Goal: Information Seeking & Learning: Compare options

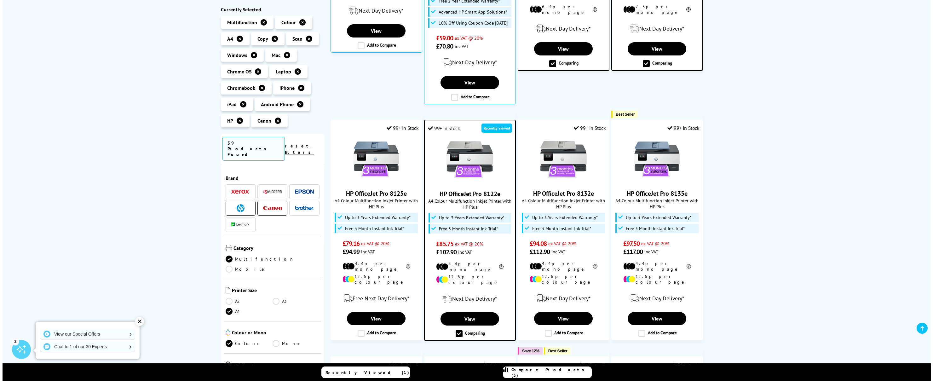
scroll to position [265, 0]
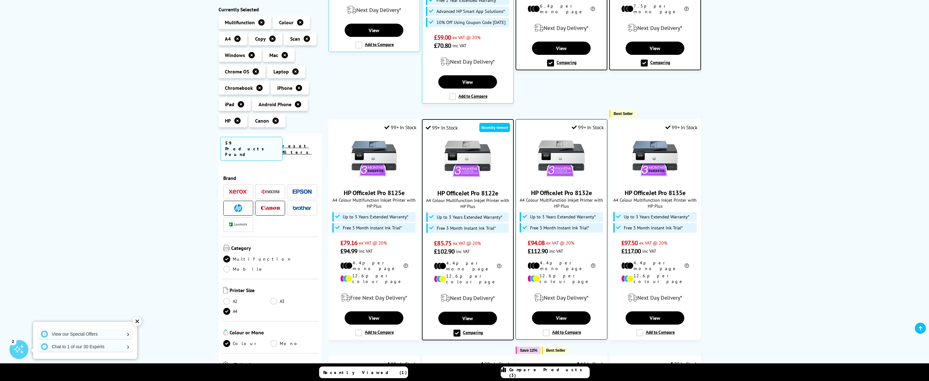
click at [558, 329] on label "Add to Compare" at bounding box center [561, 332] width 38 height 7
click at [0, 0] on input "Add to Compare" at bounding box center [0, 0] width 0 height 0
drag, startPoint x: 558, startPoint y: 371, endPoint x: 564, endPoint y: 372, distance: 5.4
click at [558, 371] on span "Compare Products (4)" at bounding box center [549, 372] width 80 height 11
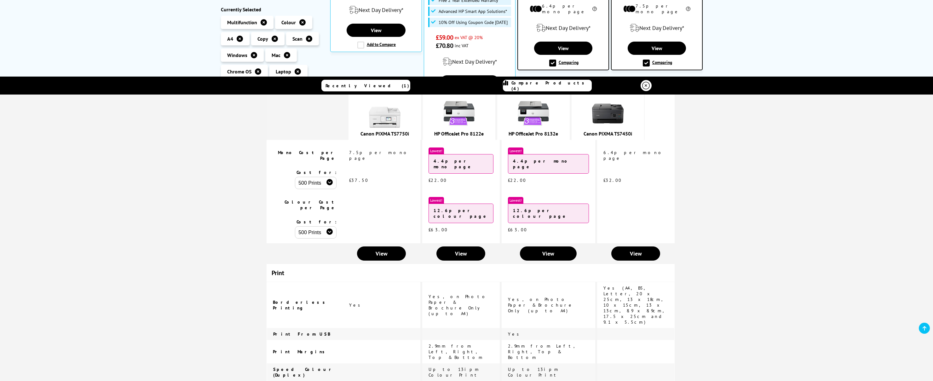
scroll to position [0, 0]
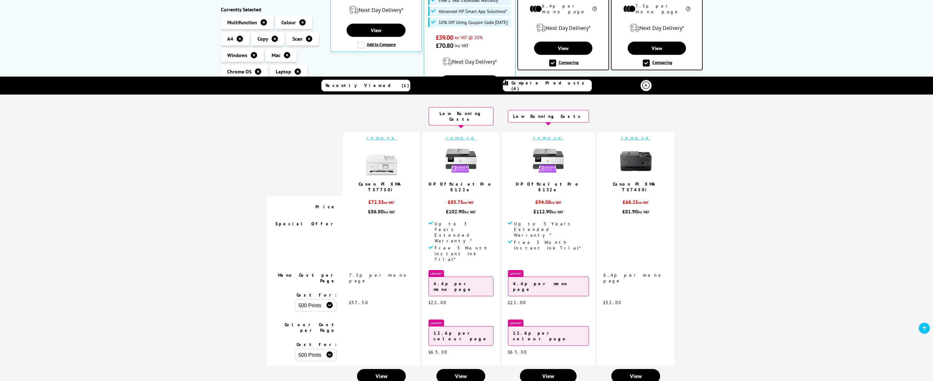
click at [541, 135] on link "remove" at bounding box center [549, 138] width 30 height 6
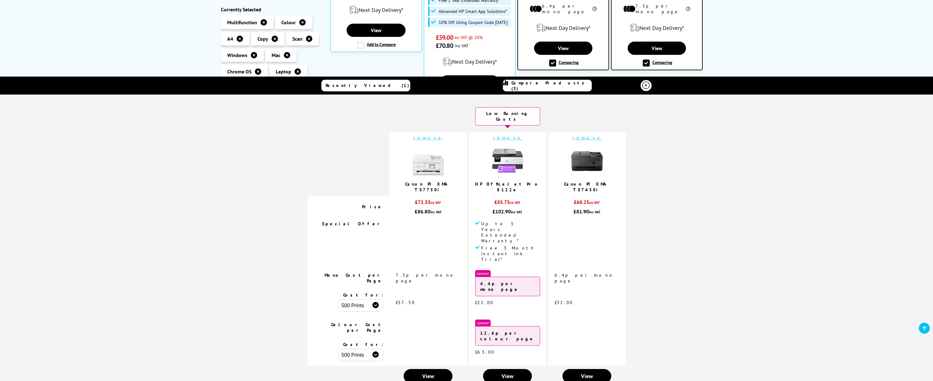
click at [431, 135] on link "remove" at bounding box center [429, 138] width 30 height 6
click at [580, 135] on link "remove" at bounding box center [587, 138] width 30 height 6
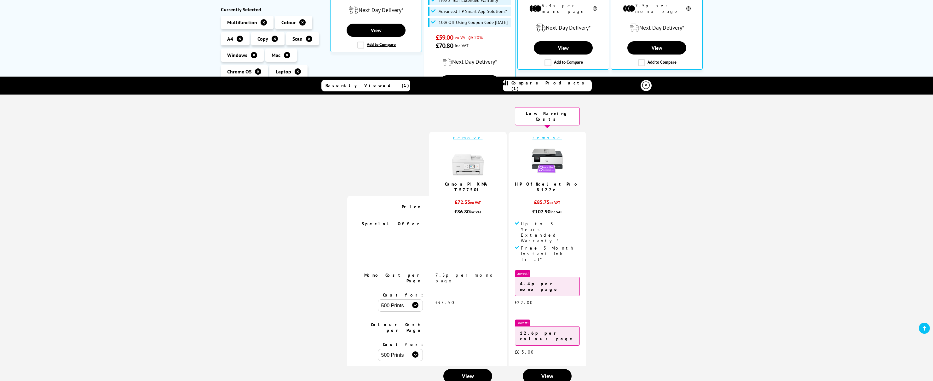
click at [468, 135] on link "remove" at bounding box center [468, 138] width 30 height 6
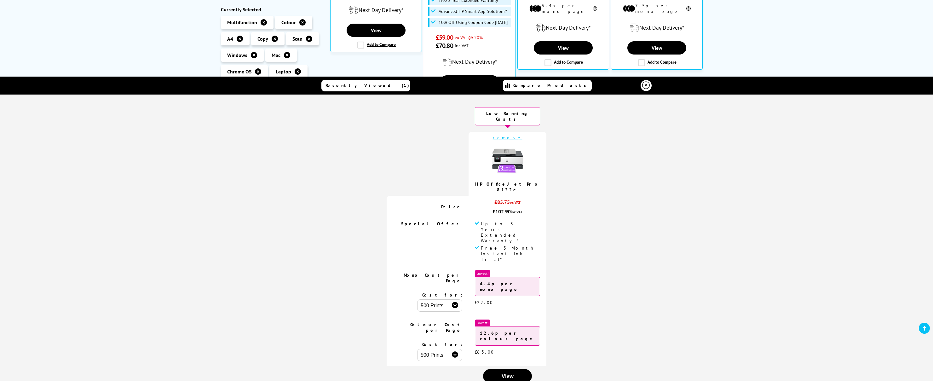
click at [729, 44] on div "HP / Canon Windows / Mac / Chrome OS Laptop / Chromebook / iPhone / iPad / Andr…" at bounding box center [466, 221] width 933 height 801
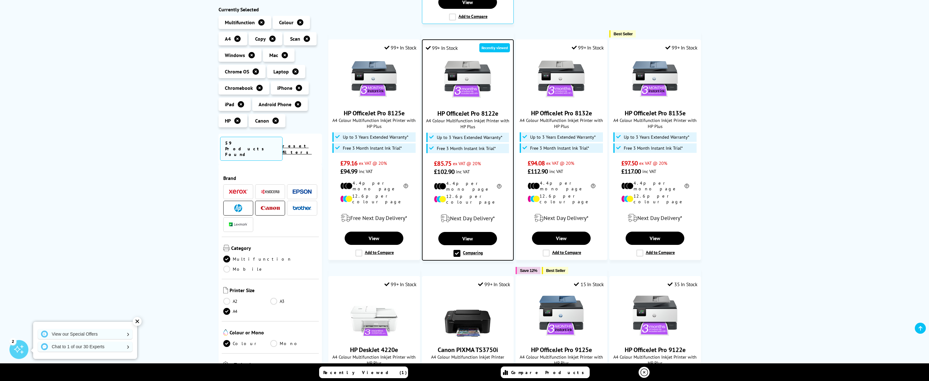
scroll to position [345, 0]
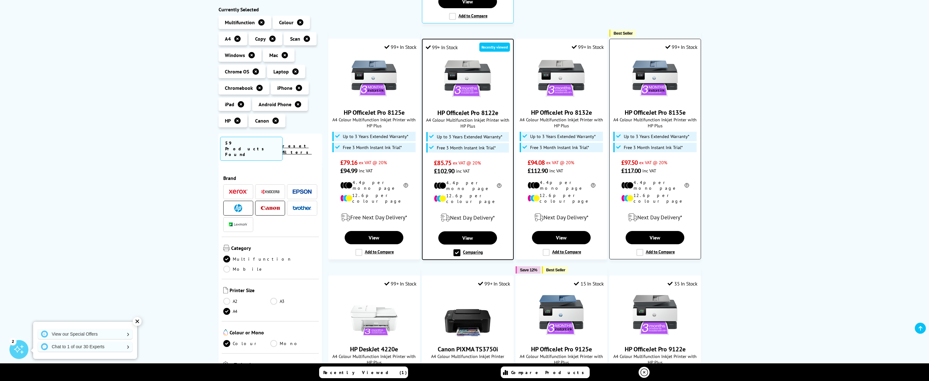
click at [651, 249] on label "Add to Compare" at bounding box center [655, 252] width 38 height 7
click at [0, 0] on input "Add to Compare" at bounding box center [0, 0] width 0 height 0
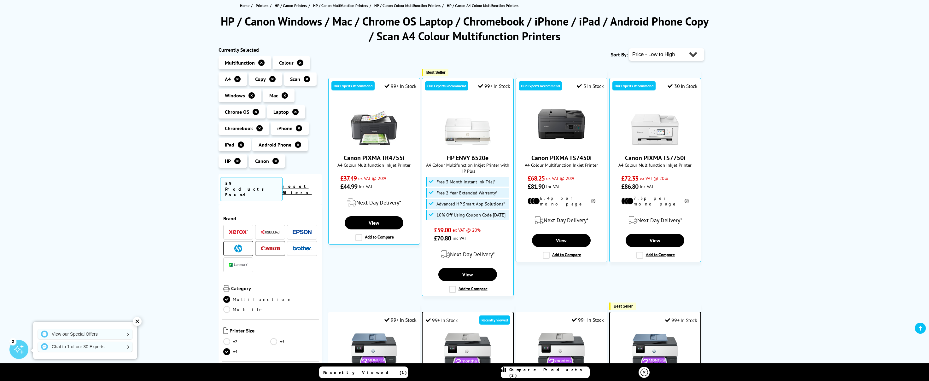
scroll to position [72, 0]
click at [666, 252] on label "Add to Compare" at bounding box center [655, 255] width 38 height 7
click at [0, 0] on input "Add to Compare" at bounding box center [0, 0] width 0 height 0
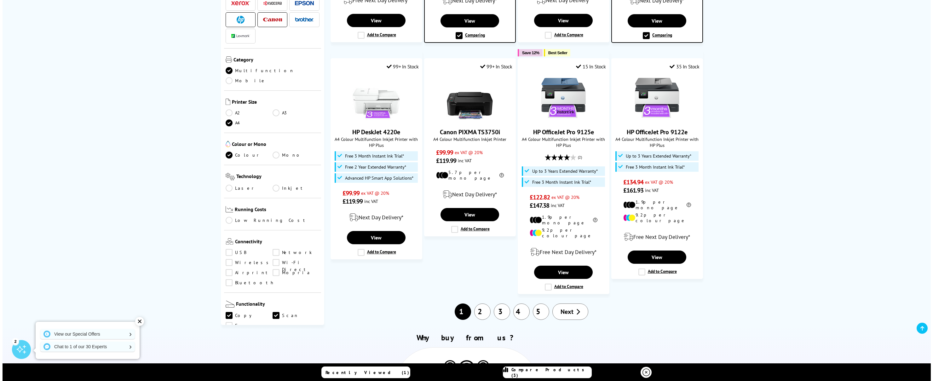
scroll to position [671, 0]
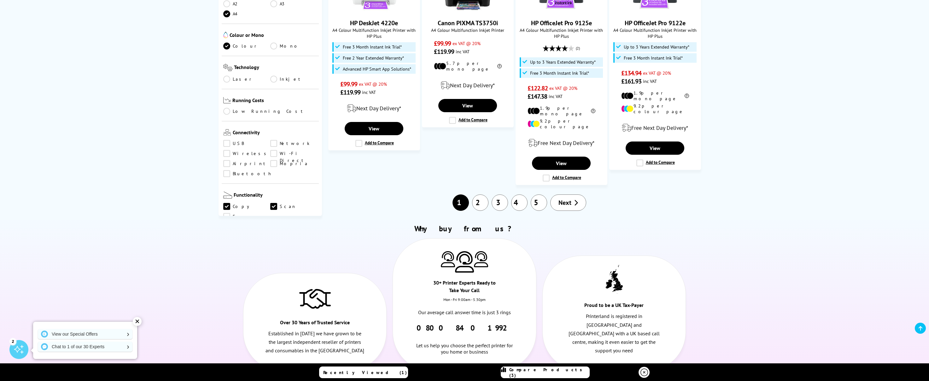
click at [568, 375] on span "Compare Products (3)" at bounding box center [549, 372] width 80 height 11
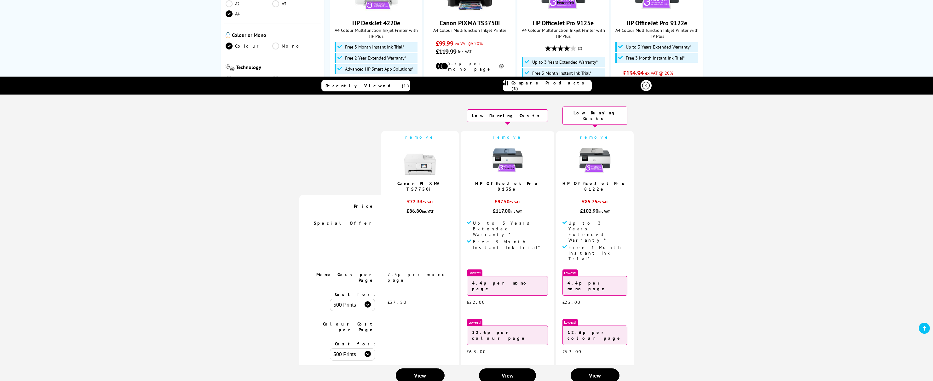
scroll to position [0, 0]
click at [432, 135] on link "remove" at bounding box center [420, 138] width 30 height 6
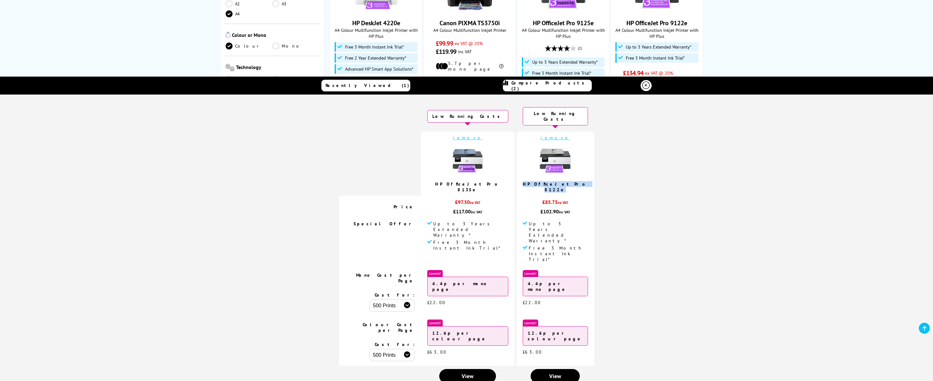
drag, startPoint x: 565, startPoint y: 178, endPoint x: 524, endPoint y: 180, distance: 41.0
click at [520, 180] on td "remove HP OfficeJet Pro 8122e" at bounding box center [556, 164] width 78 height 64
copy link "HP OfficeJet Pro 8122e"
click at [645, 85] on icon at bounding box center [646, 86] width 8 height 8
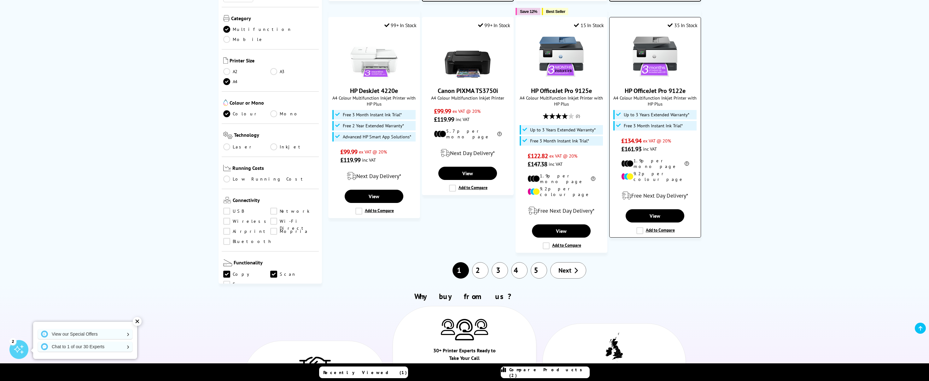
scroll to position [615, 0]
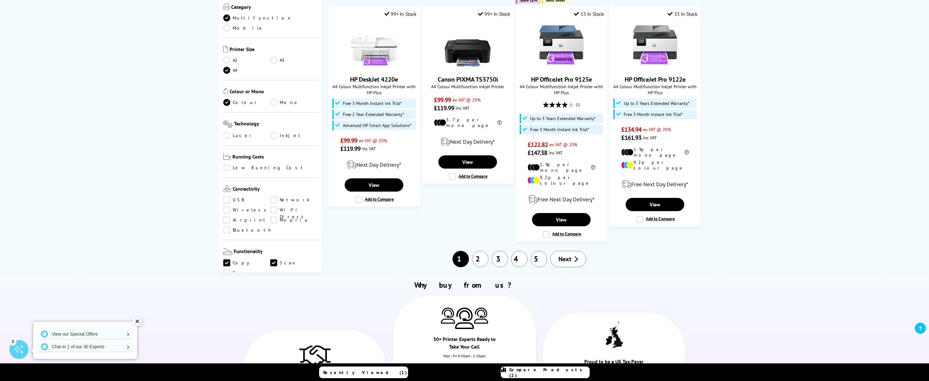
click at [478, 251] on link "2" at bounding box center [480, 259] width 16 height 16
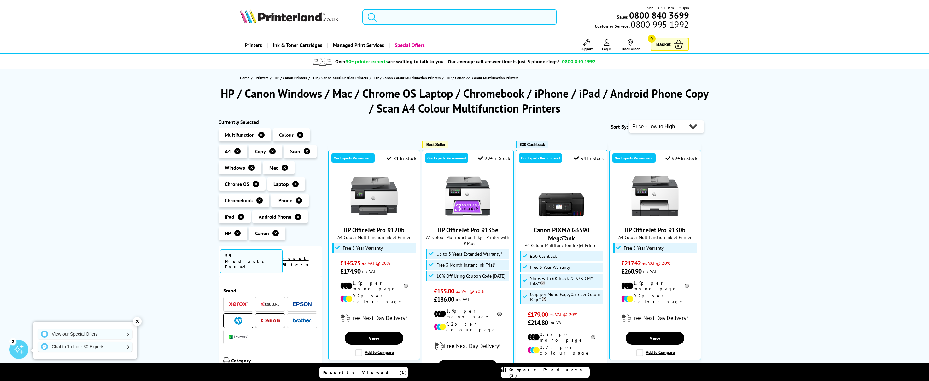
click at [407, 16] on input "search" at bounding box center [459, 17] width 194 height 16
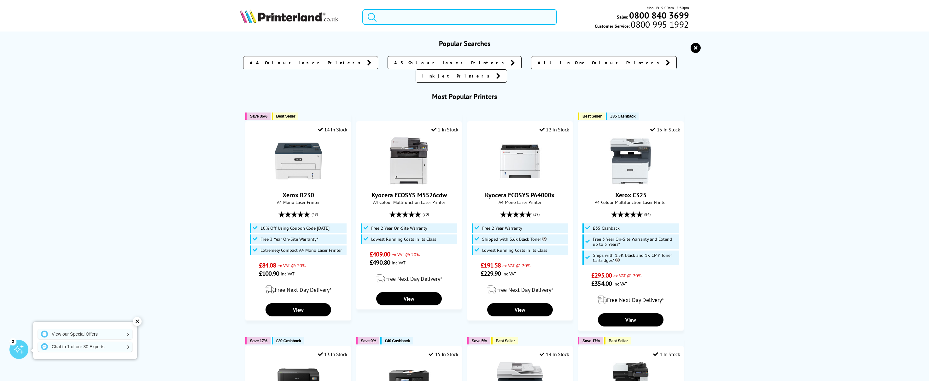
type input "j"
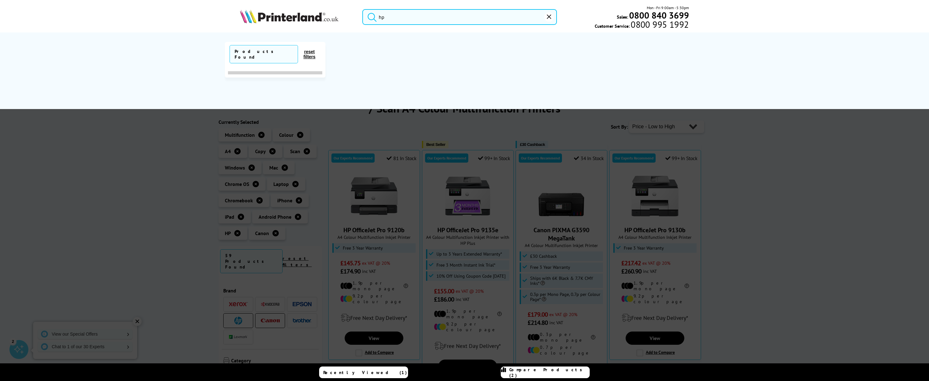
type input "hp"
